Goal: Connect with others: Establish contact or relationships with other users

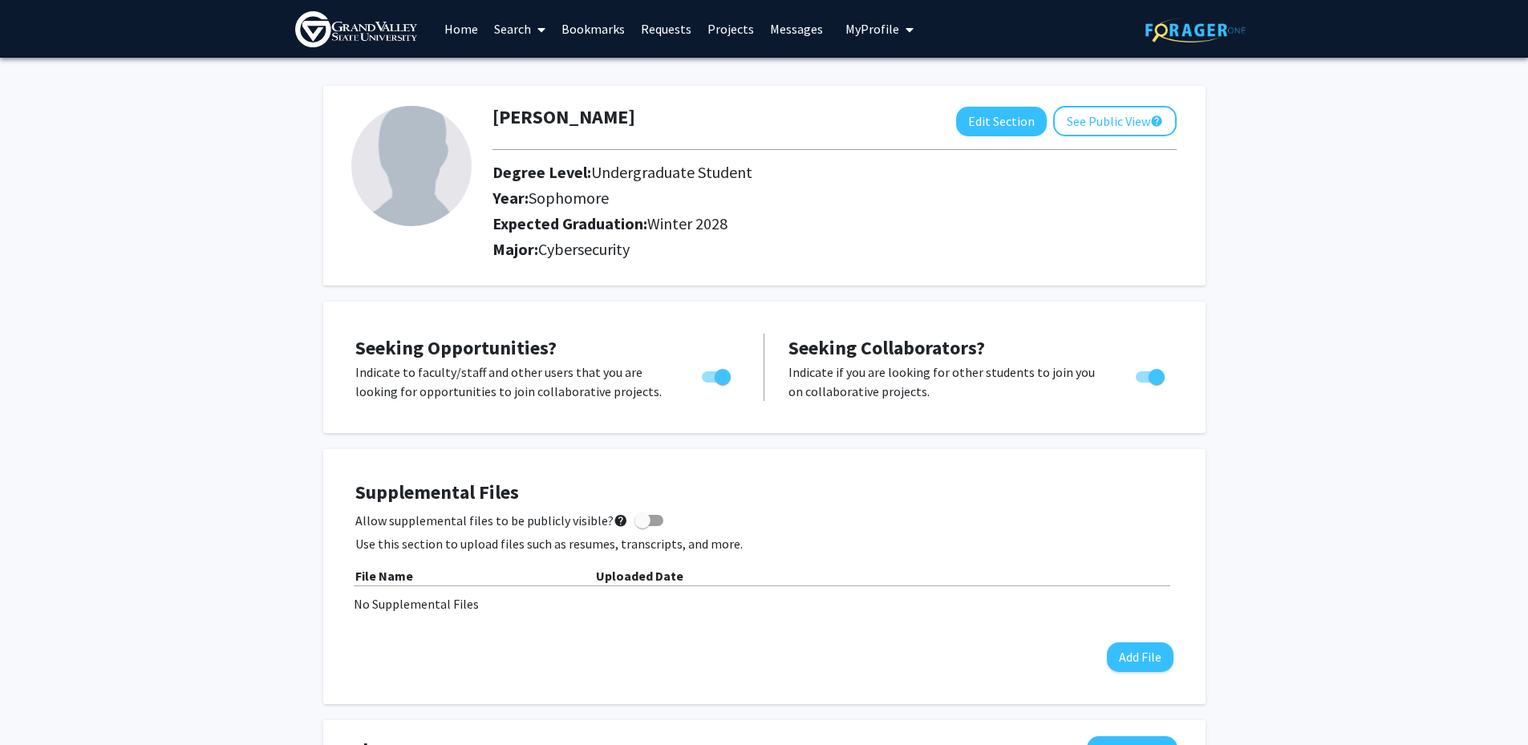
click at [501, 28] on link "Search" at bounding box center [519, 29] width 67 height 56
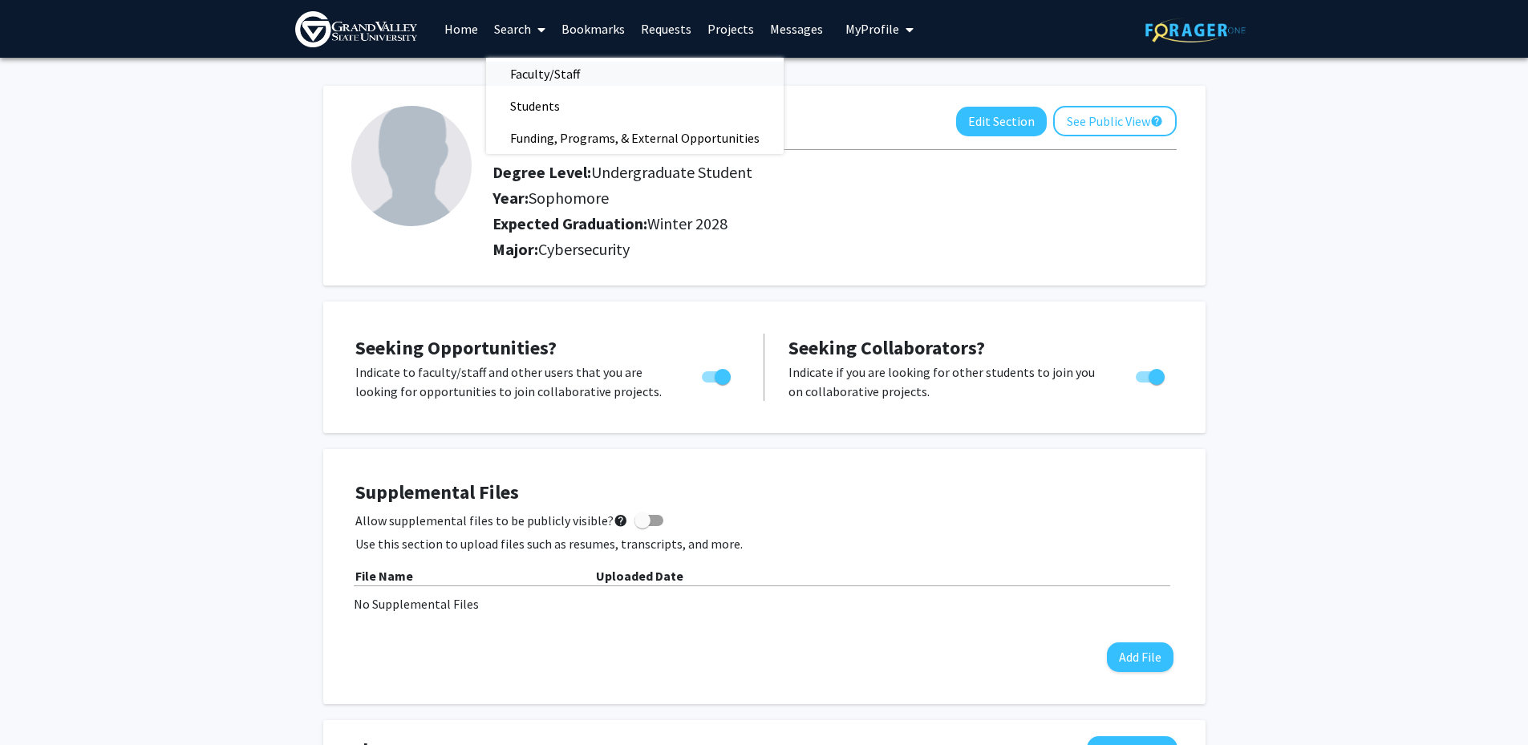
click at [535, 78] on span "Faculty/Staff" at bounding box center [545, 74] width 118 height 32
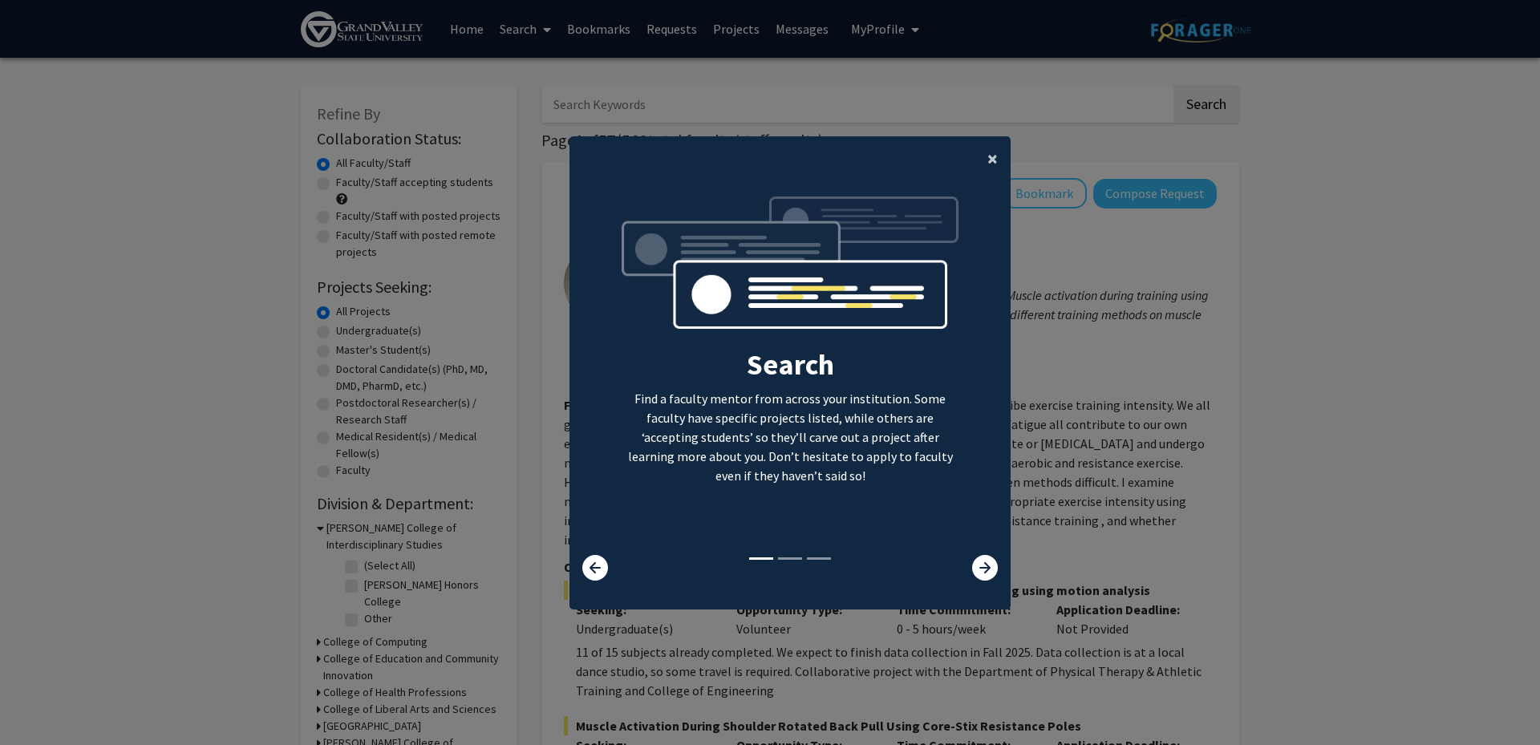
click at [989, 152] on span "×" at bounding box center [992, 158] width 10 height 25
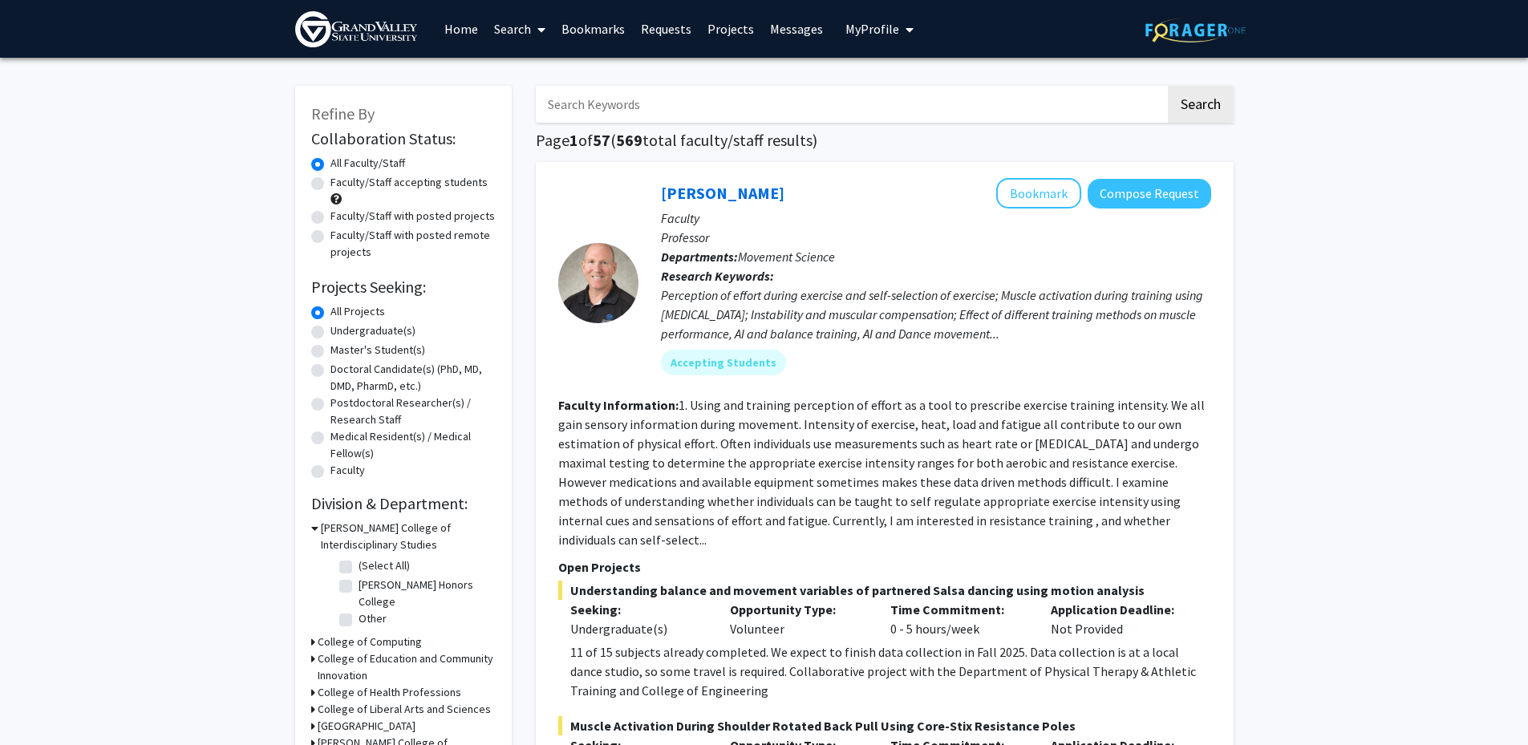
click at [656, 118] on input "Search Keywords" at bounding box center [851, 104] width 630 height 37
type input "cybersecurity"
click at [1168, 86] on button "Search" at bounding box center [1201, 104] width 66 height 37
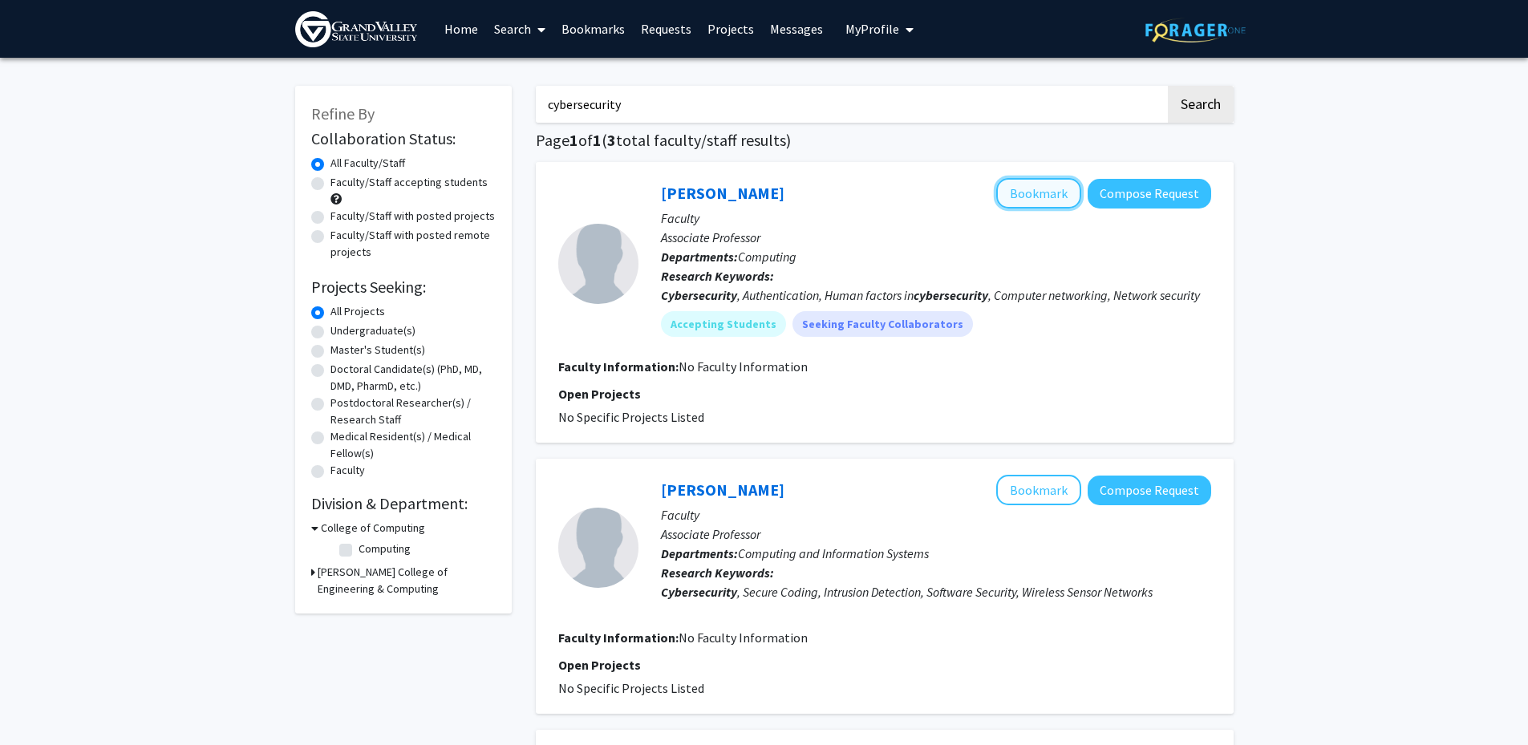
click at [1040, 187] on button "Bookmark" at bounding box center [1038, 193] width 85 height 30
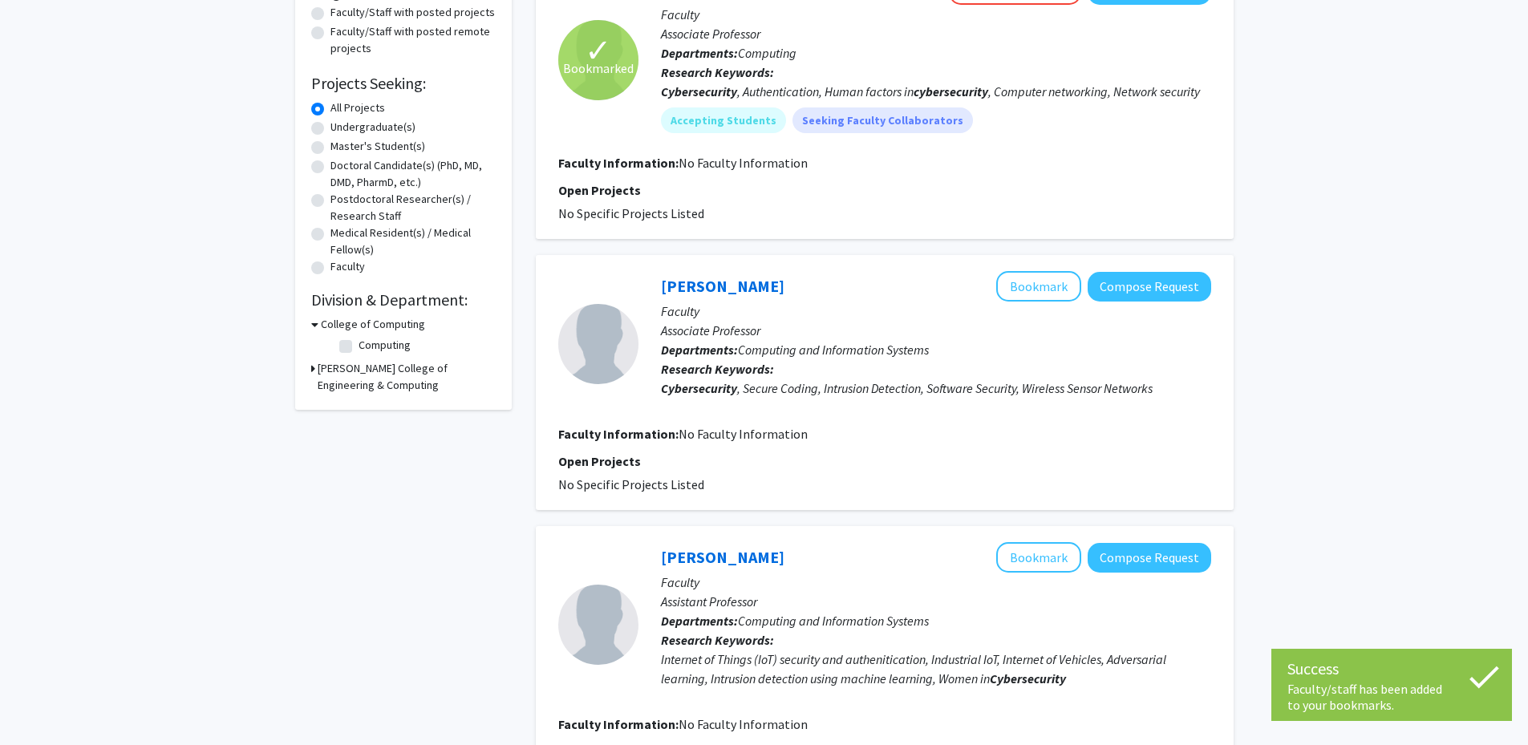
scroll to position [241, 0]
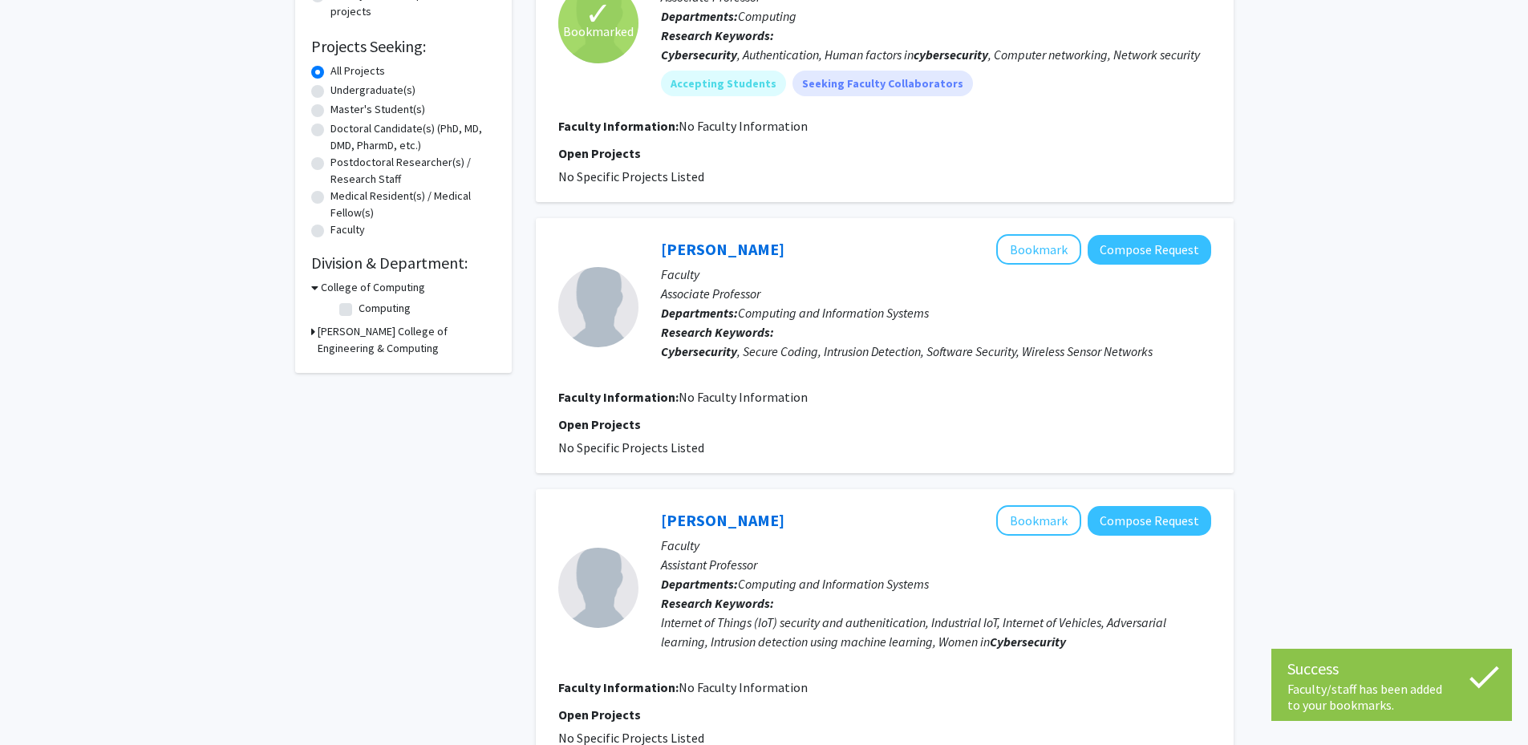
click at [1026, 332] on p "Research Keywords: Cybersecurity , Secure Coding, Intrusion Detection, Software…" at bounding box center [936, 341] width 550 height 39
click at [1035, 270] on p "Faculty" at bounding box center [936, 274] width 550 height 19
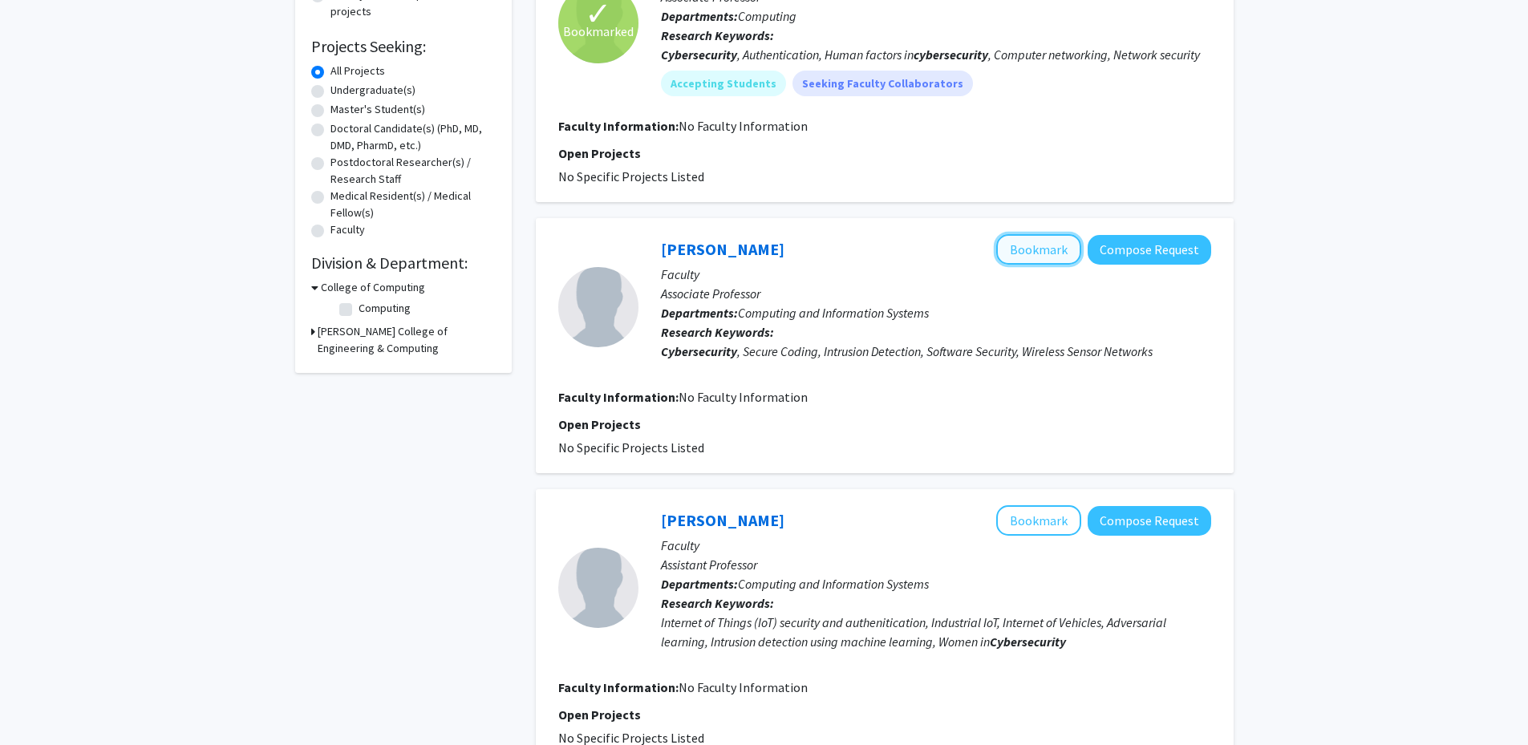
click at [1028, 259] on button "Bookmark" at bounding box center [1038, 249] width 85 height 30
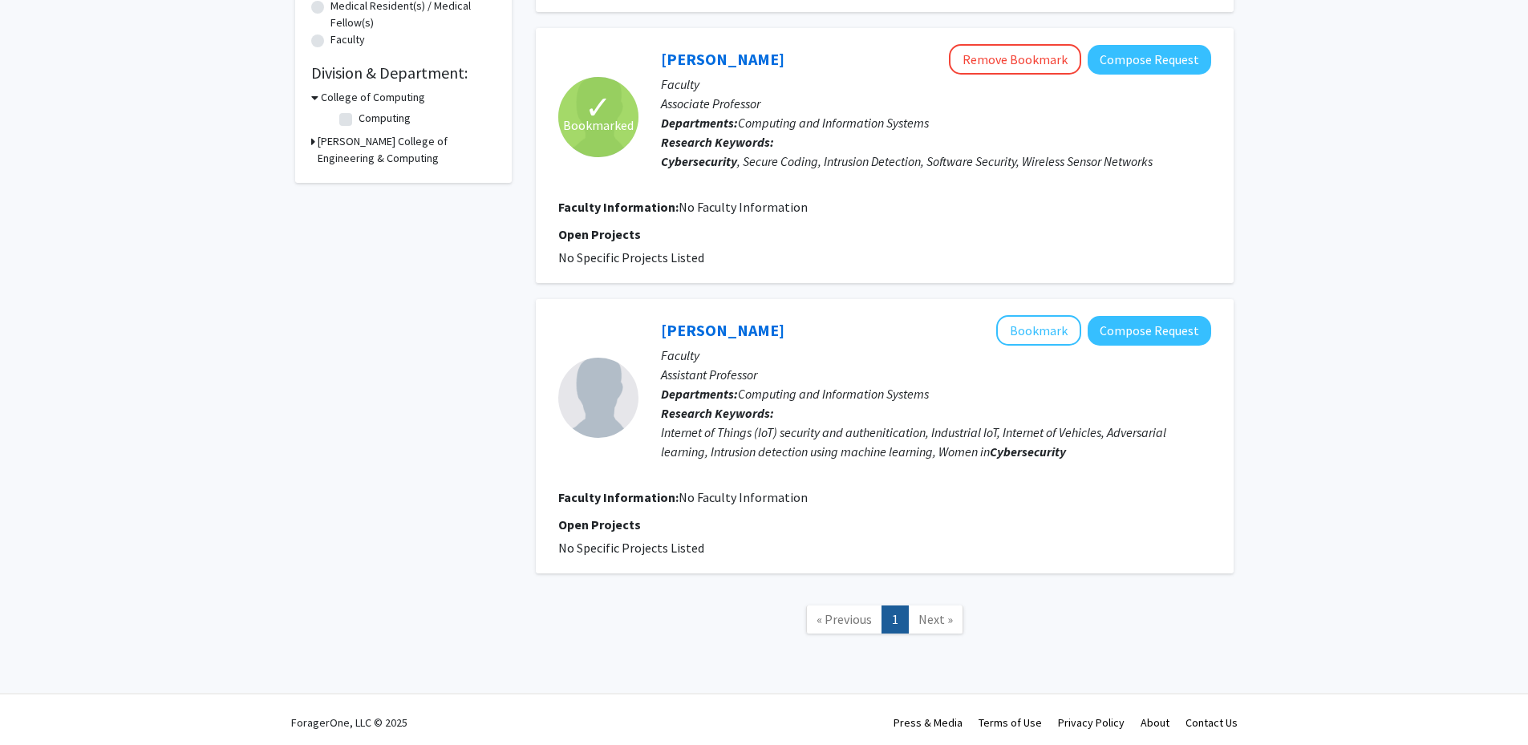
scroll to position [436, 0]
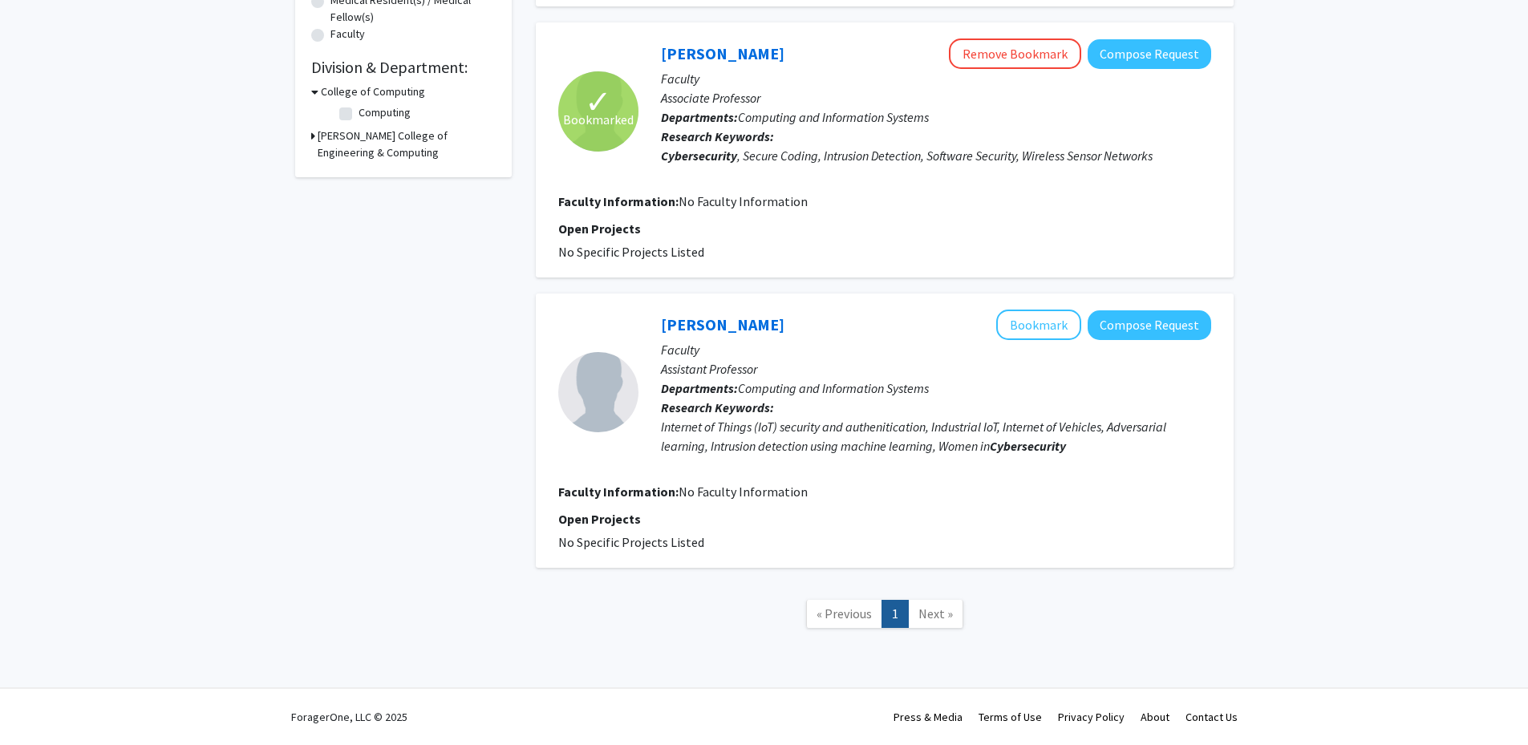
click at [956, 621] on link "Next »" at bounding box center [935, 614] width 55 height 28
click at [943, 622] on link "Next »" at bounding box center [935, 614] width 55 height 28
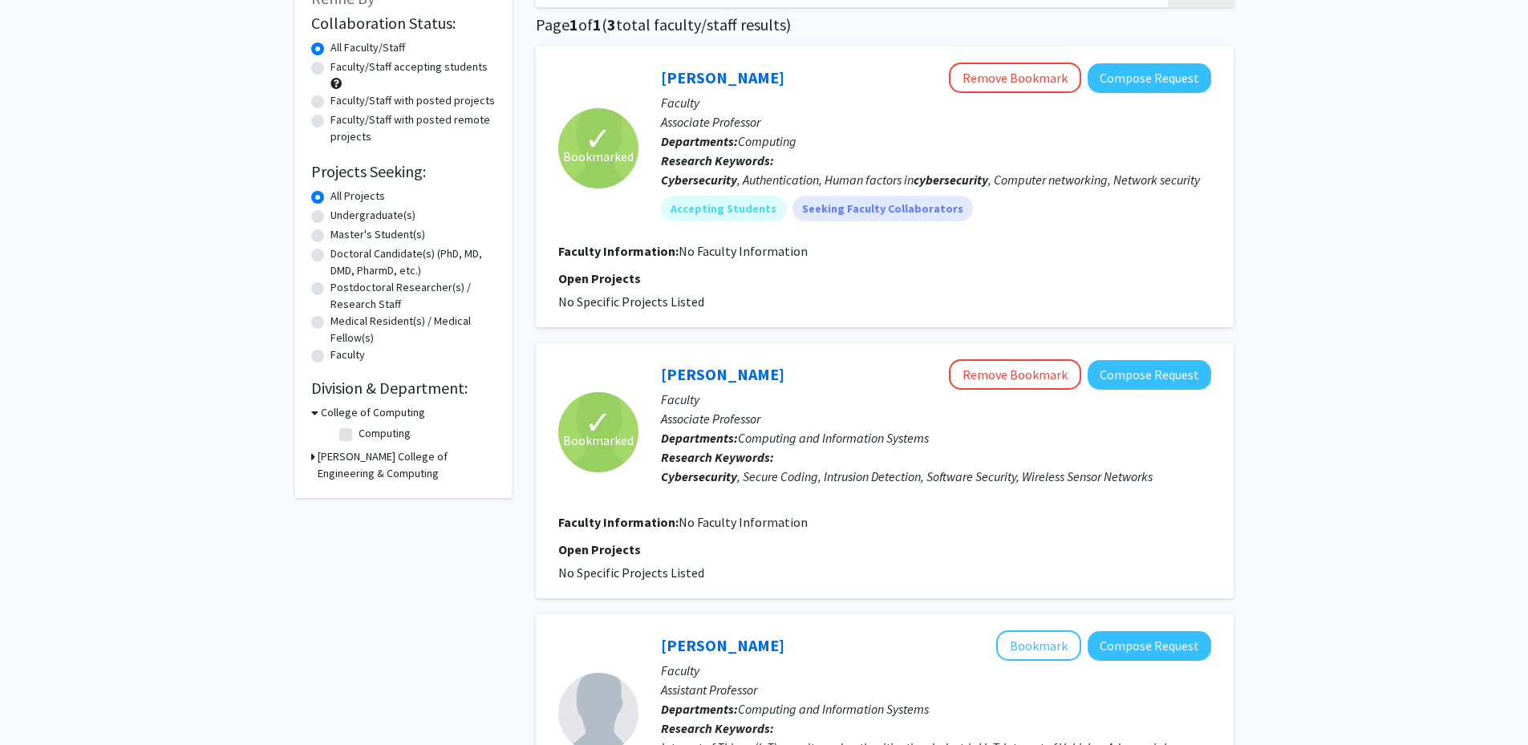
scroll to position [35, 0]
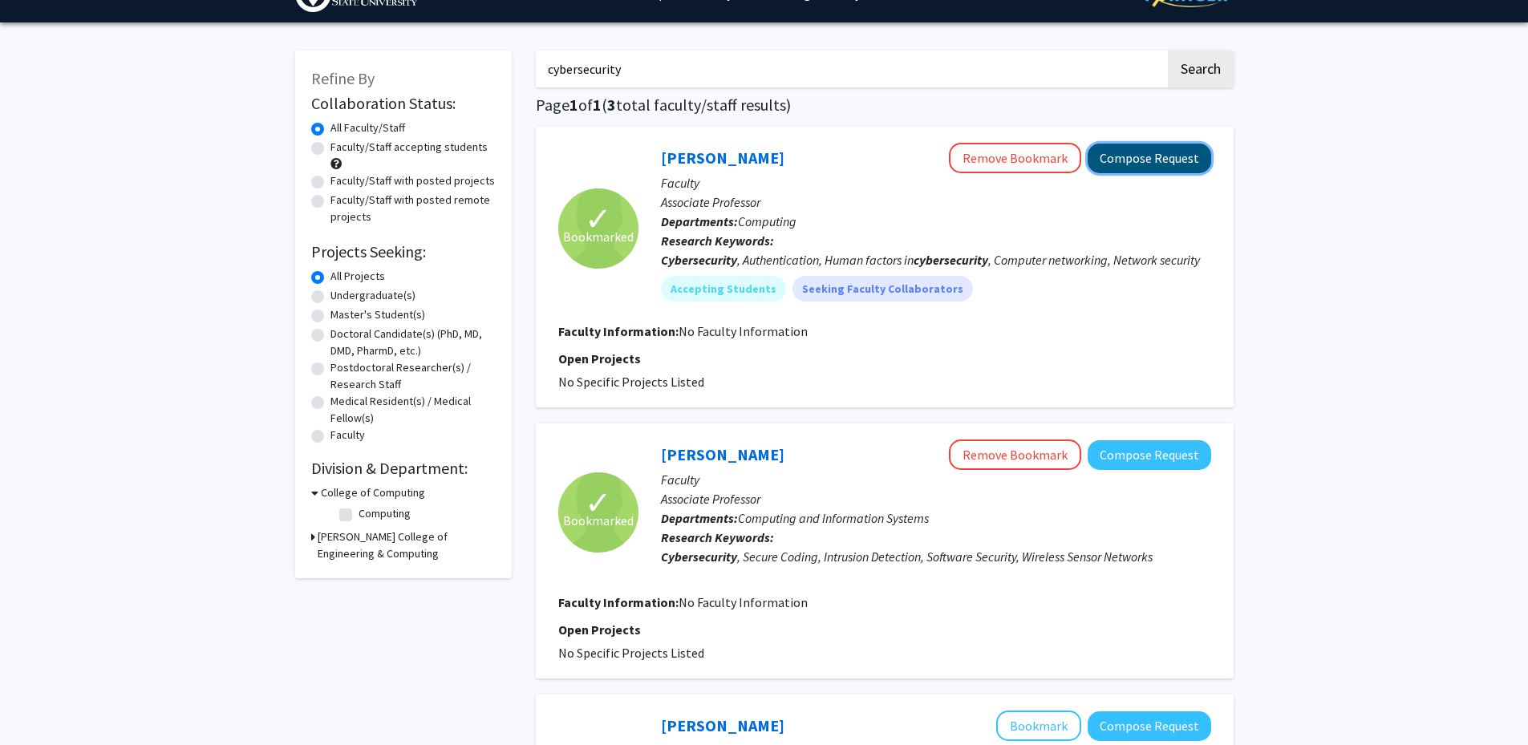
click at [1164, 151] on button "Compose Request" at bounding box center [1150, 159] width 124 height 30
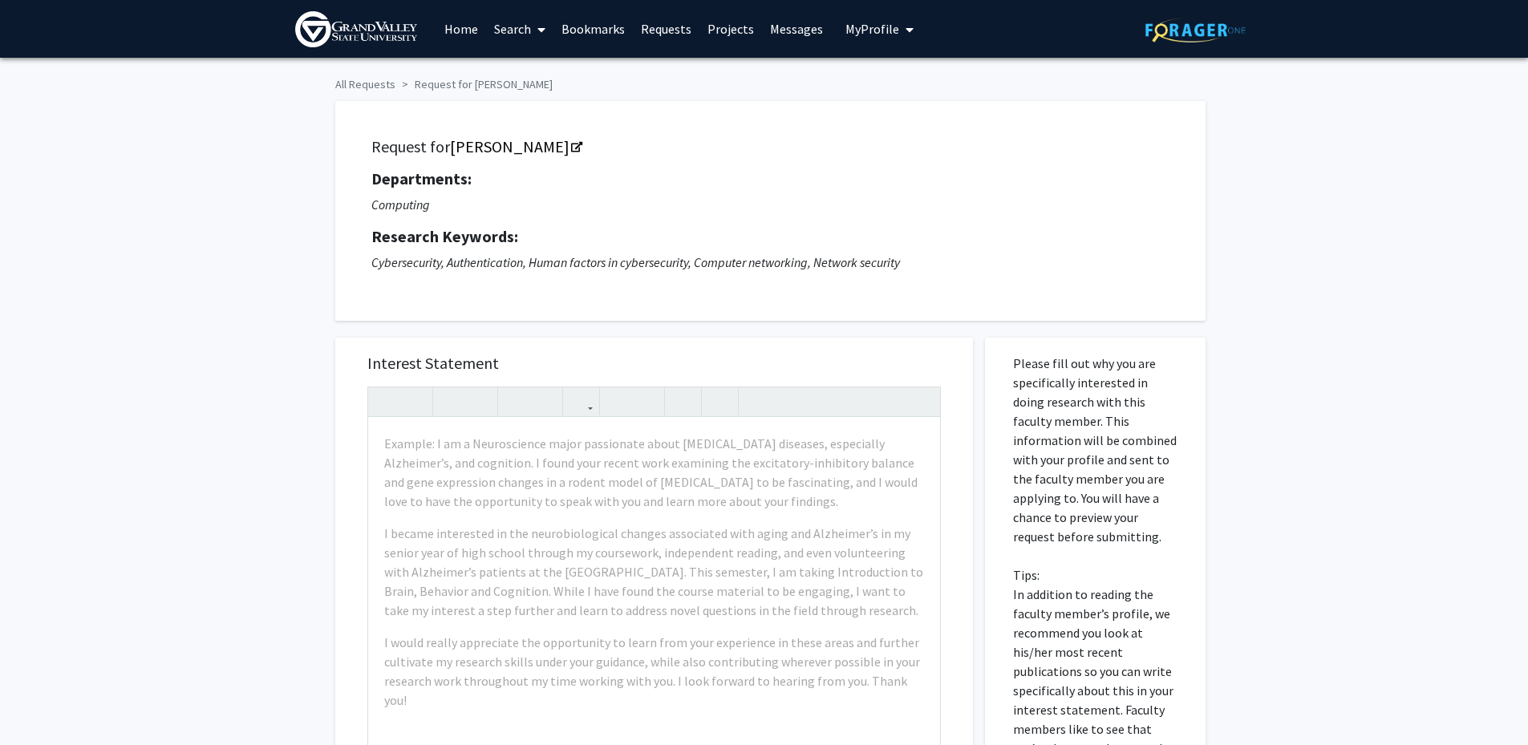
drag, startPoint x: 1401, startPoint y: 154, endPoint x: 1368, endPoint y: 78, distance: 83.3
click at [1402, 154] on div "All Requests Request for Andrew Kalafut Request for Andrew Kalafut Departments:…" at bounding box center [764, 570] width 1528 height 1025
